Goal: Information Seeking & Learning: Find specific page/section

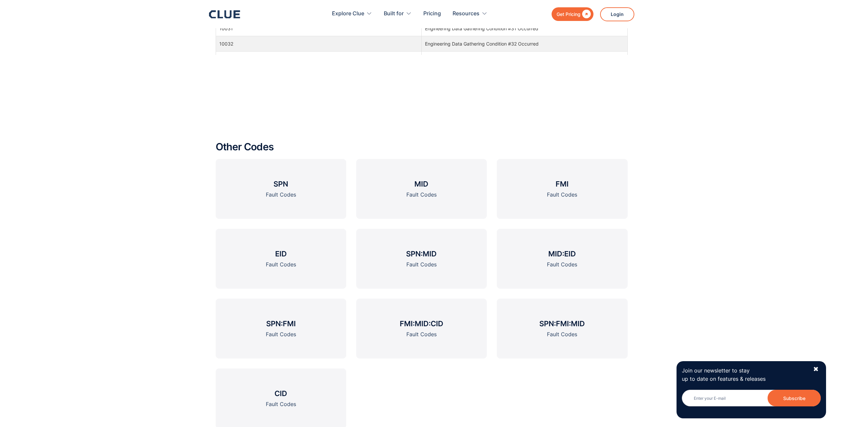
scroll to position [899, 0]
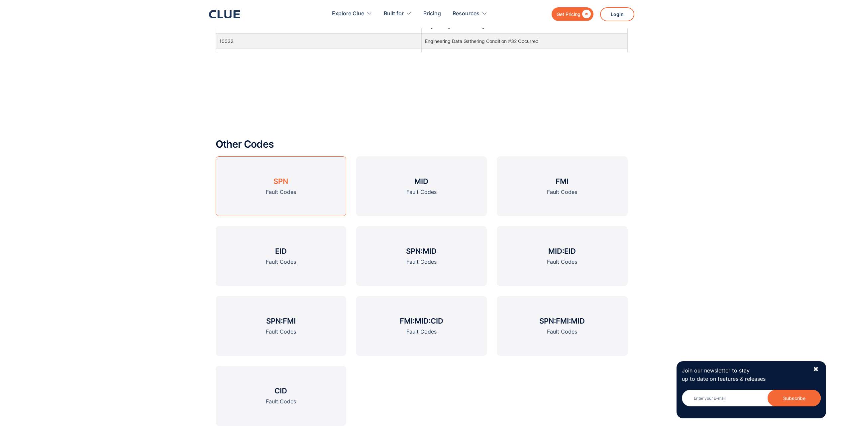
click at [256, 185] on link "SPN Fault Codes" at bounding box center [281, 186] width 131 height 60
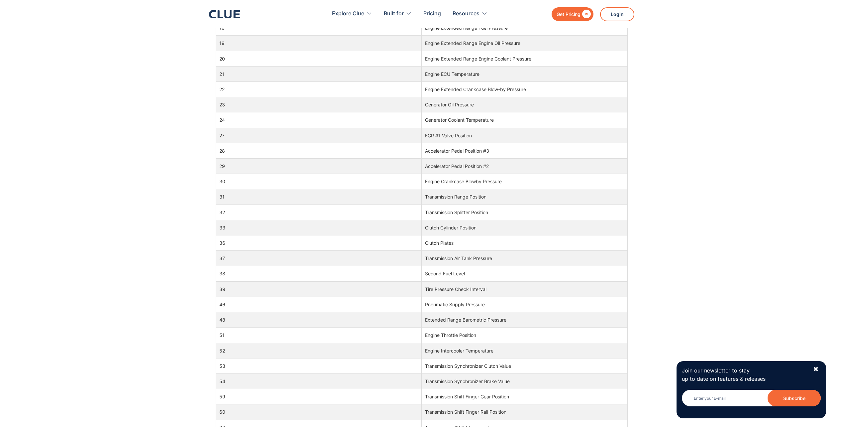
scroll to position [432, 0]
